Goal: Check status

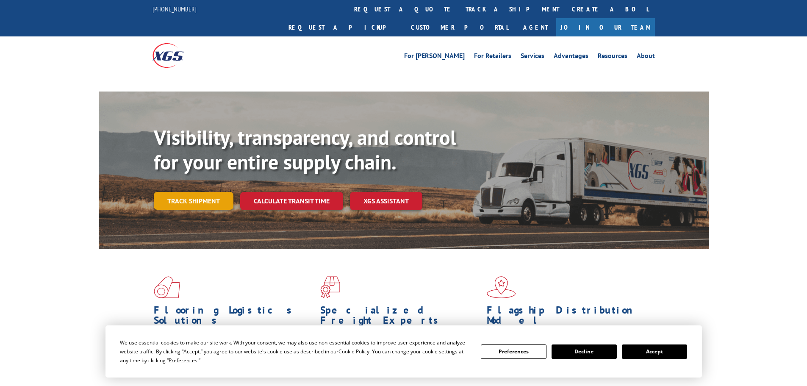
click at [202, 192] on link "Track shipment" at bounding box center [194, 201] width 80 height 18
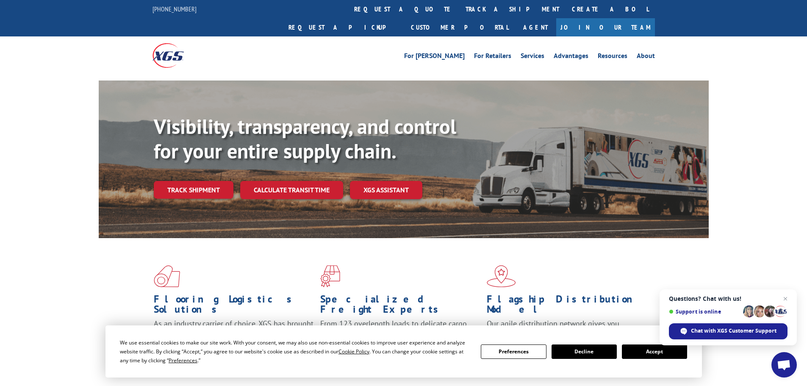
click at [671, 352] on button "Accept" at bounding box center [654, 352] width 65 height 14
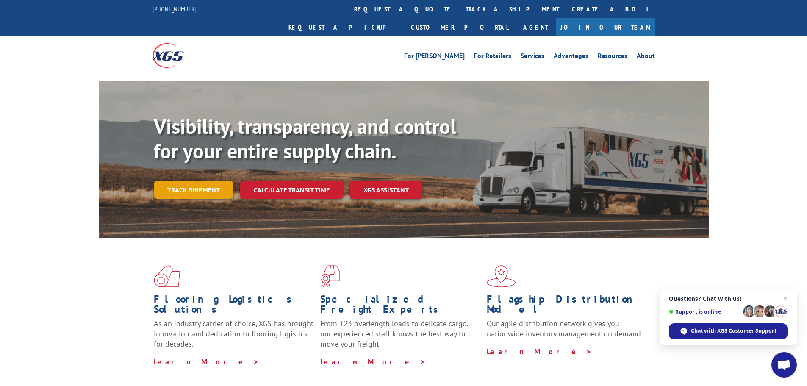
click at [212, 181] on link "Track shipment" at bounding box center [194, 190] width 80 height 18
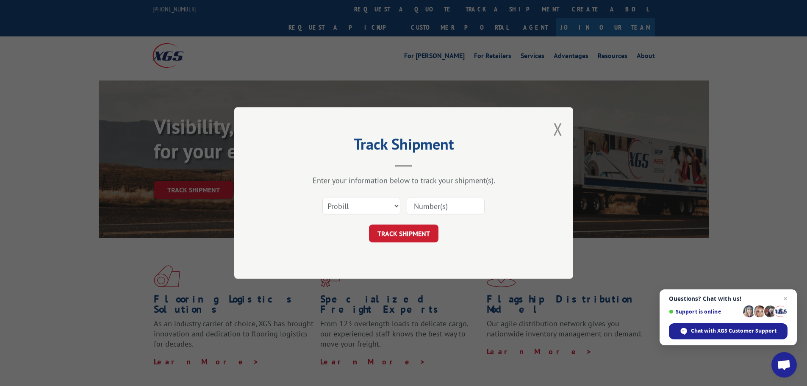
click at [463, 207] on input at bounding box center [446, 206] width 78 height 18
type input "17342259"
click at [416, 236] on button "TRACK SHIPMENT" at bounding box center [404, 234] width 70 height 18
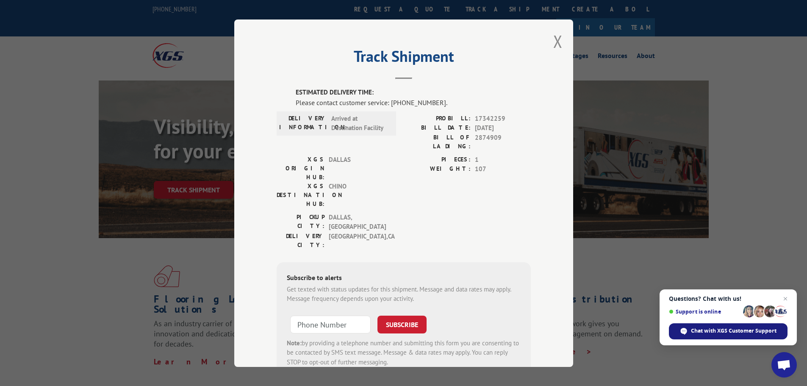
click at [728, 330] on span "Chat with XGS Customer Support" at bounding box center [734, 331] width 86 height 8
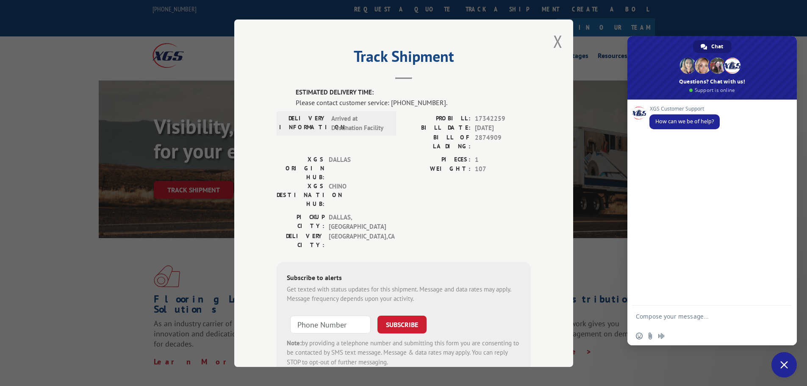
click at [690, 309] on textarea "Compose your message..." at bounding box center [704, 316] width 136 height 21
click at [645, 317] on textarea "CHCKING ON PRO # 17342259." at bounding box center [704, 316] width 136 height 21
click at [736, 318] on textarea "CHECKING ON PRO # 17342259." at bounding box center [704, 316] width 136 height 21
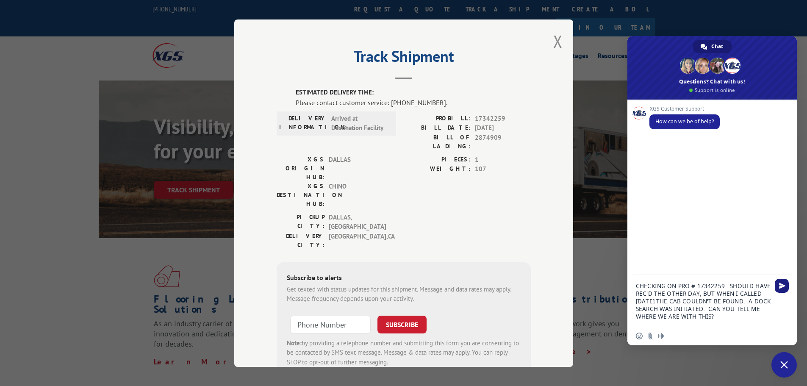
type textarea "CHECKING ON PRO # 17342259. SHOULD HAVE REC'D THE OTHER DAY, BUT WHEN I CALLED …"
click at [785, 286] on span "Send" at bounding box center [782, 286] width 6 height 6
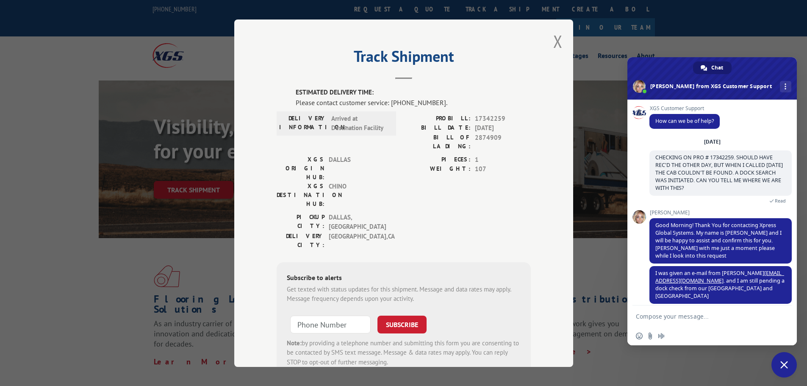
scroll to position [25, 0]
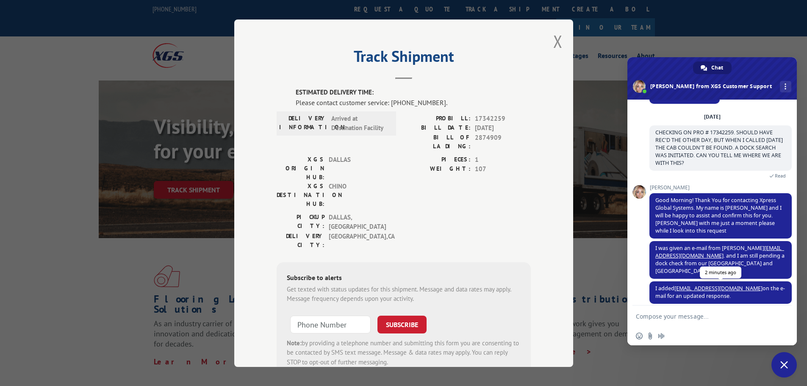
click at [734, 288] on span "I added [EMAIL_ADDRESS][DOMAIN_NAME] on the e-mail for an updated response." at bounding box center [721, 292] width 142 height 22
click at [685, 317] on textarea "Compose your message..." at bounding box center [704, 316] width 136 height 21
type textarea "THANK YOU"
click at [787, 316] on span "Send" at bounding box center [782, 316] width 14 height 14
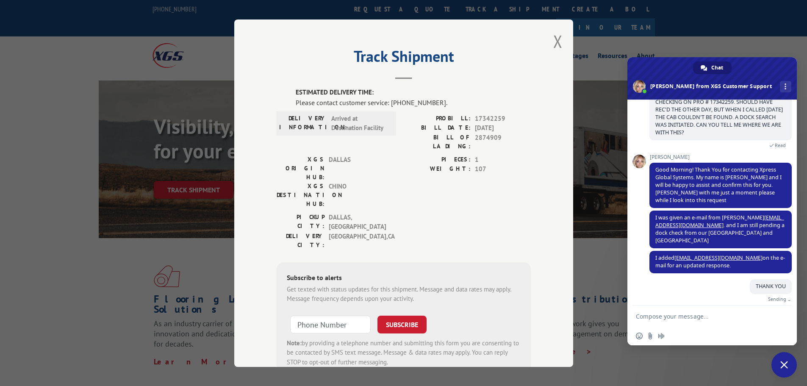
scroll to position [46, 0]
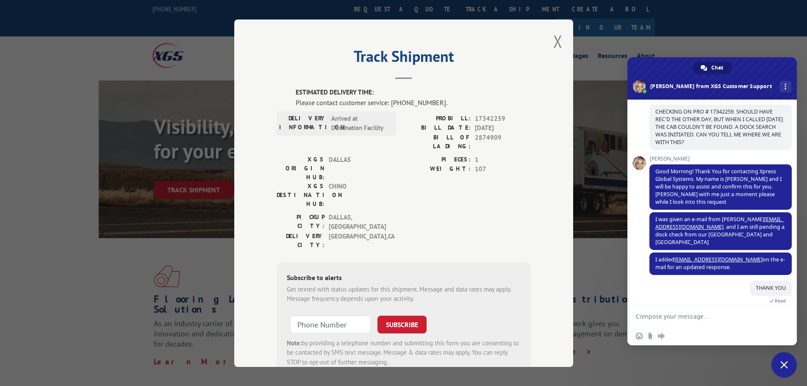
click at [707, 317] on textarea "Compose your message..." at bounding box center [704, 316] width 136 height 21
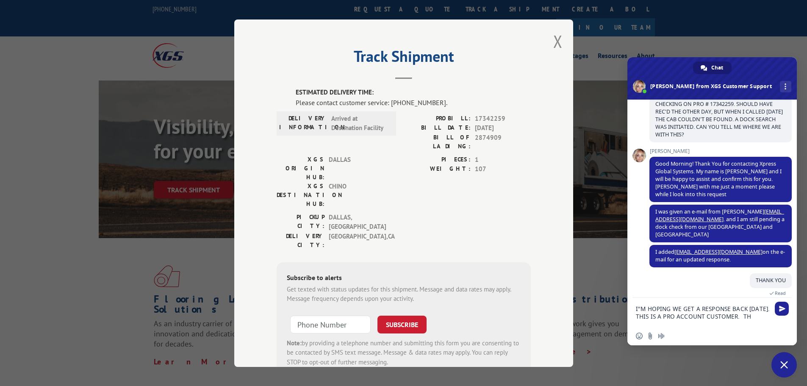
scroll to position [56, 0]
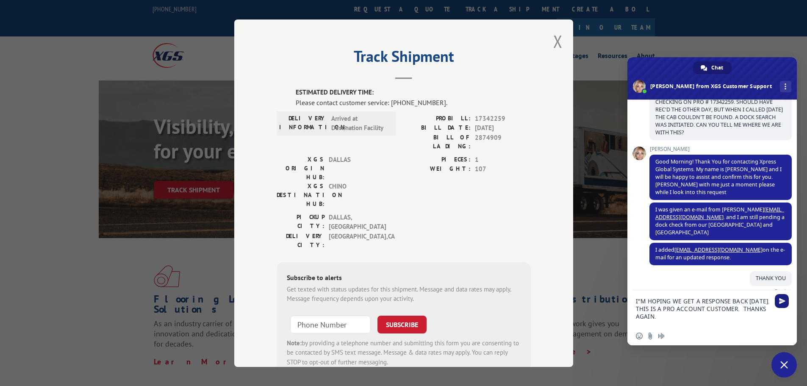
type textarea "I"M HOPING WE GET A RESPONSE BACK [DATE]. THIS IS A PRO ACCOUNT CUSTOMER. THANK…"
click at [780, 300] on span "Send" at bounding box center [782, 301] width 6 height 6
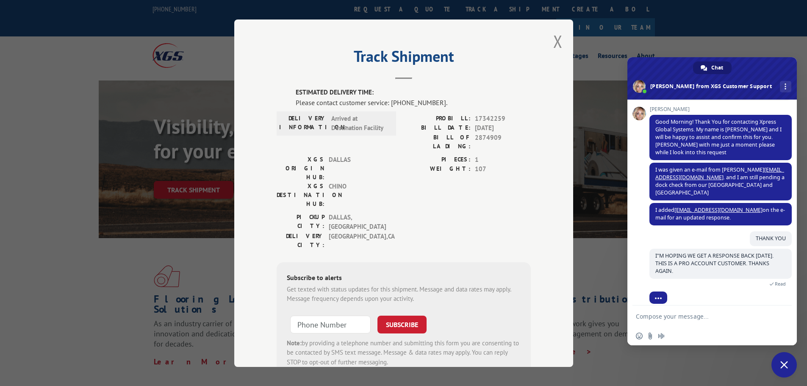
scroll to position [146, 0]
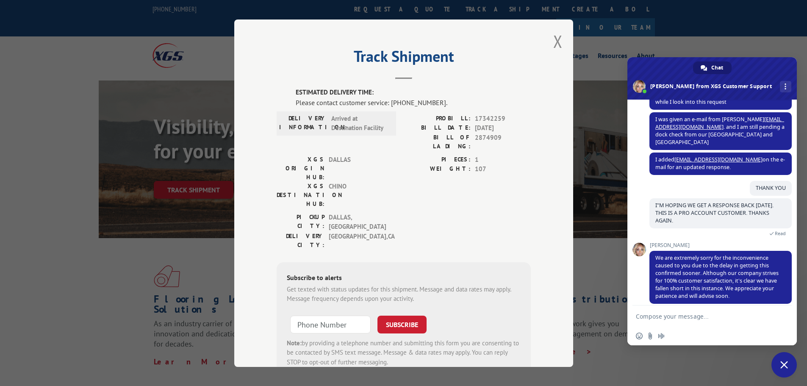
click at [719, 316] on textarea "Compose your message..." at bounding box center [704, 316] width 136 height 21
type textarea "THANK YOU! ENJOY YOUR DAY."
click at [780, 314] on span "Send" at bounding box center [782, 316] width 6 height 6
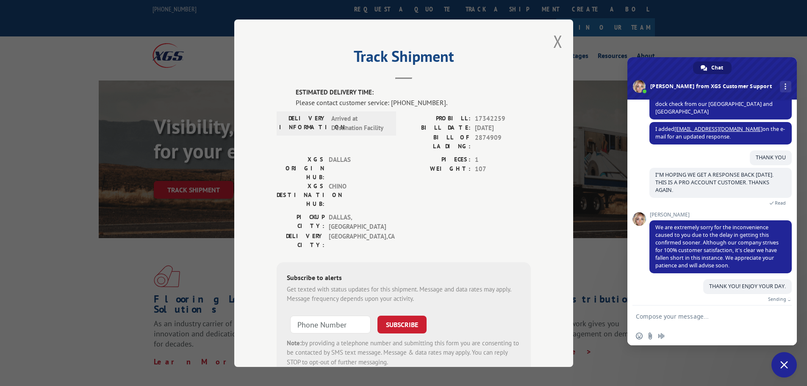
scroll to position [167, 0]
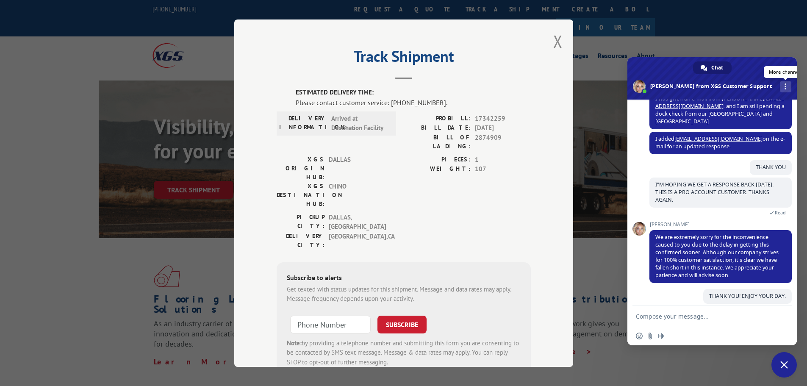
click at [780, 84] on link "More channels" at bounding box center [785, 86] width 11 height 11
click at [757, 30] on div "Track Shipment ESTIMATED DELIVERY TIME: Please contact customer service: [PHONE…" at bounding box center [403, 193] width 807 height 386
click at [710, 45] on div "Track Shipment ESTIMATED DELIVERY TIME: Please contact customer service: [PHONE…" at bounding box center [403, 193] width 807 height 386
click at [785, 367] on span "Close chat" at bounding box center [785, 365] width 8 height 8
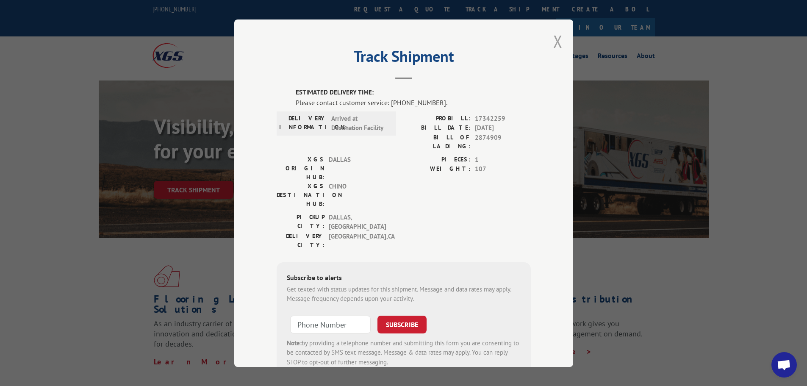
click at [555, 43] on button "Close modal" at bounding box center [557, 41] width 9 height 22
